Goal: Transaction & Acquisition: Download file/media

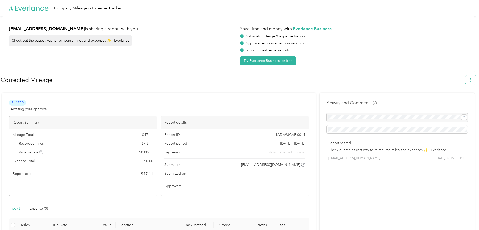
click at [471, 82] on icon "button" at bounding box center [470, 80] width 1 height 4
click at [456, 101] on span "Download" at bounding box center [459, 103] width 17 height 5
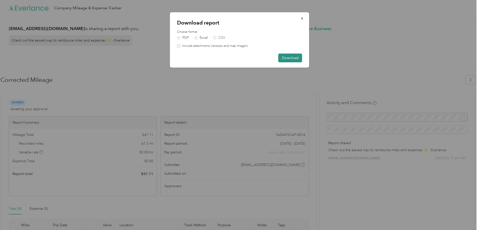
click at [294, 61] on button "Download" at bounding box center [290, 58] width 24 height 9
